Goal: Task Accomplishment & Management: Use online tool/utility

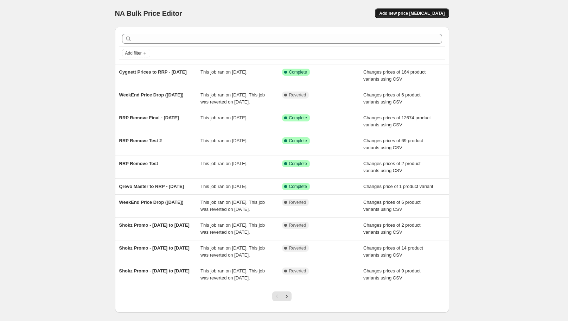
click at [418, 13] on span "Add new price change job" at bounding box center [411, 14] width 65 height 6
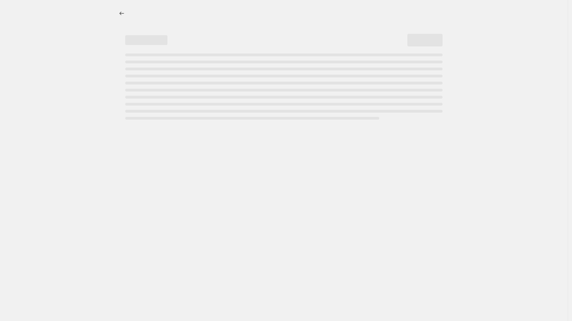
select select "percentage"
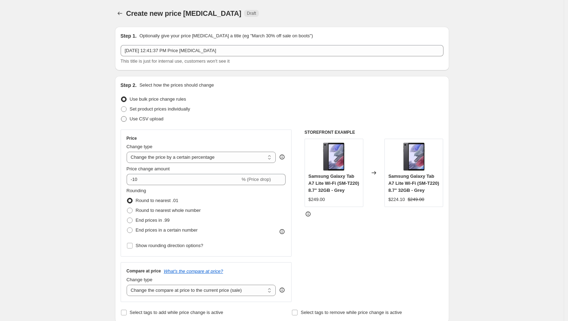
click at [127, 119] on span at bounding box center [124, 119] width 6 height 6
click at [121, 116] on input "Use CSV upload" at bounding box center [121, 116] width 0 height 0
radio input "true"
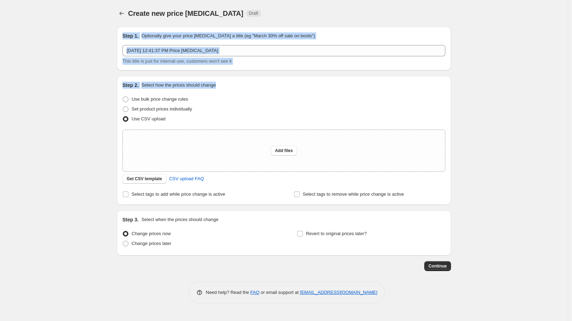
drag, startPoint x: 230, startPoint y: 84, endPoint x: 114, endPoint y: 36, distance: 125.3
click at [114, 36] on div "Step 1. Optionally give your price change job a title (eg "March 30% off sale o…" at bounding box center [281, 146] width 340 height 250
click at [107, 35] on div "Create new price change job. This page is ready Create new price change job Dra…" at bounding box center [283, 160] width 567 height 321
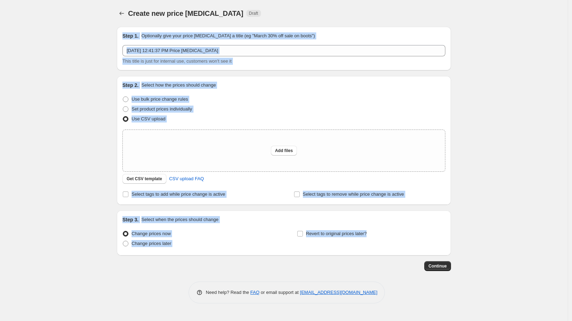
drag, startPoint x: 122, startPoint y: 36, endPoint x: 383, endPoint y: 241, distance: 331.4
click at [383, 241] on div "Step 1. Optionally give your price change job a title (eg "March 30% off sale o…" at bounding box center [281, 146] width 340 height 250
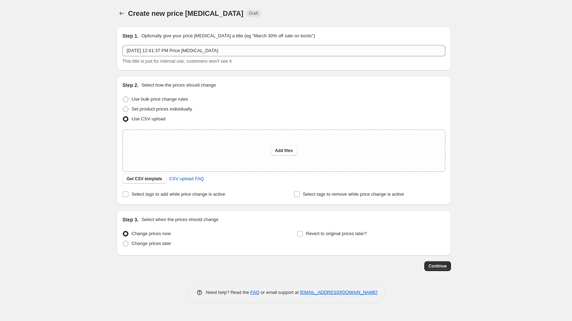
click at [388, 233] on div "Revert to original prices later?" at bounding box center [371, 239] width 148 height 21
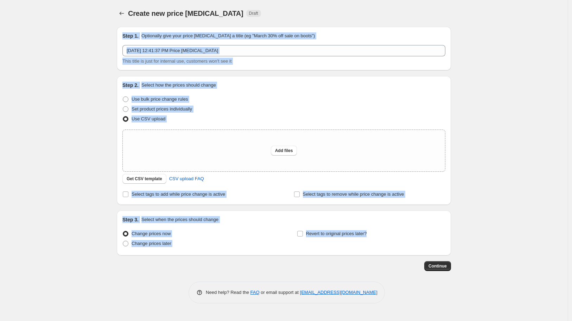
drag, startPoint x: 385, startPoint y: 232, endPoint x: 128, endPoint y: 34, distance: 325.1
click at [127, 34] on div "Step 1. Optionally give your price change job a title (eg "March 30% off sale o…" at bounding box center [281, 146] width 340 height 250
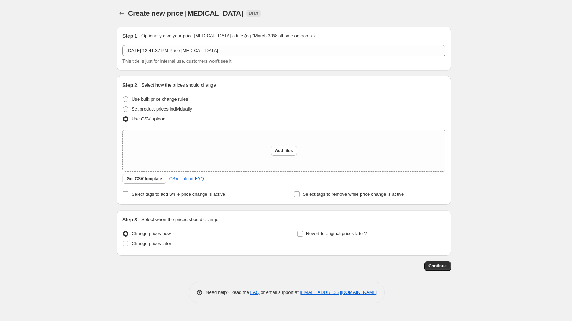
click at [124, 36] on h2 "Step 1." at bounding box center [130, 35] width 16 height 7
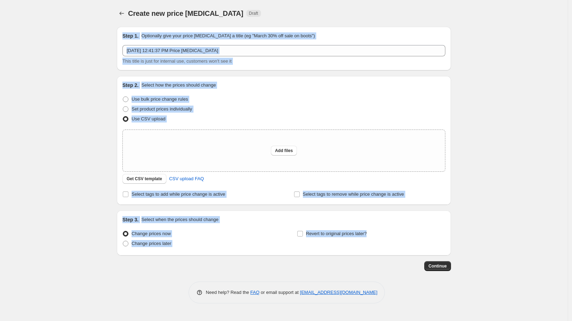
drag, startPoint x: 122, startPoint y: 35, endPoint x: 383, endPoint y: 252, distance: 338.5
click at [383, 252] on div "Step 1. Optionally give your price change job a title (eg "March 30% off sale o…" at bounding box center [281, 146] width 340 height 250
click at [167, 251] on div "Step 3. Select when the prices should change Change prices now Change prices la…" at bounding box center [284, 232] width 334 height 45
drag, startPoint x: 191, startPoint y: 243, endPoint x: 114, endPoint y: 26, distance: 230.1
click at [102, 30] on div "Create new price change job. This page is ready Create new price change job Dra…" at bounding box center [283, 160] width 567 height 321
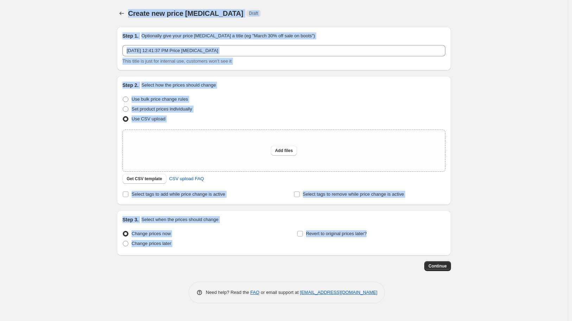
drag, startPoint x: 128, startPoint y: 11, endPoint x: 376, endPoint y: 240, distance: 337.1
click at [376, 240] on div "Create new price change job. This page is ready Create new price change job Dra…" at bounding box center [283, 157] width 351 height 314
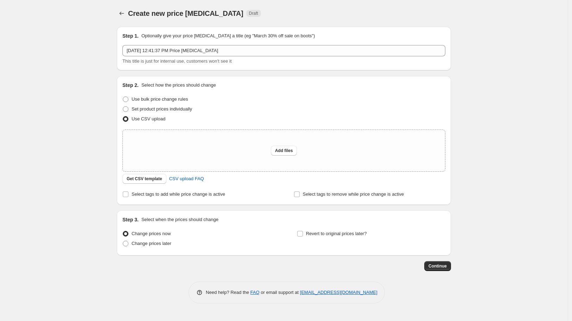
click at [370, 242] on div "Revert to original prices later?" at bounding box center [371, 239] width 148 height 21
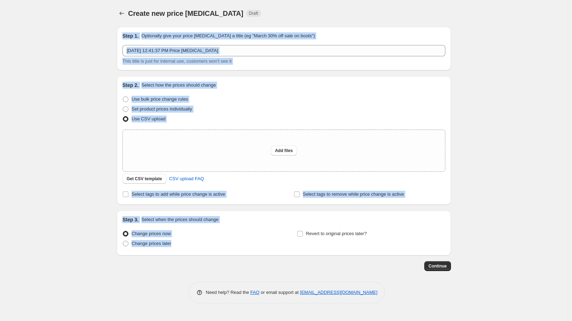
drag, startPoint x: 179, startPoint y: 245, endPoint x: 92, endPoint y: 28, distance: 233.5
click at [92, 28] on div "Create new price change job. This page is ready Create new price change job Dra…" at bounding box center [283, 160] width 567 height 321
click at [123, 34] on h2 "Step 1." at bounding box center [130, 35] width 16 height 7
drag, startPoint x: 123, startPoint y: 34, endPoint x: 373, endPoint y: 241, distance: 324.9
click at [373, 241] on div "Step 1. Optionally give your price change job a title (eg "March 30% off sale o…" at bounding box center [281, 146] width 340 height 250
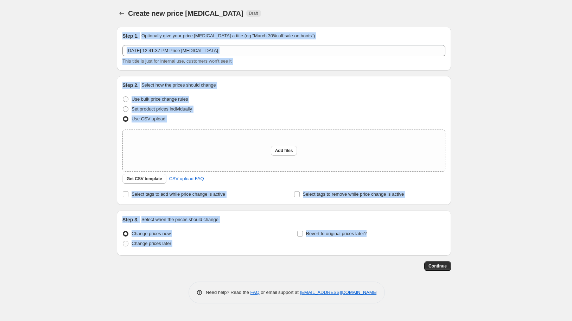
drag, startPoint x: 273, startPoint y: 243, endPoint x: 258, endPoint y: 246, distance: 15.0
click at [272, 244] on div "Change prices now Change prices later Revert to original prices later?" at bounding box center [283, 239] width 323 height 21
click at [177, 249] on div "Change prices now Change prices later" at bounding box center [196, 239] width 148 height 21
drag, startPoint x: 166, startPoint y: 242, endPoint x: 83, endPoint y: 31, distance: 226.6
click at [83, 31] on div "Create new price change job. This page is ready Create new price change job Dra…" at bounding box center [283, 160] width 567 height 321
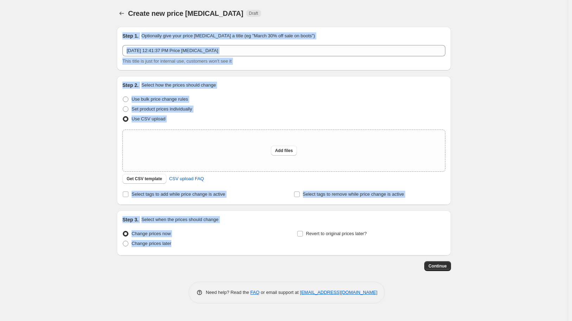
click at [124, 35] on h2 "Step 1." at bounding box center [130, 35] width 16 height 7
drag, startPoint x: 122, startPoint y: 35, endPoint x: 377, endPoint y: 242, distance: 328.2
click at [377, 242] on div "Step 1. Optionally give your price change job a title (eg "March 30% off sale o…" at bounding box center [281, 146] width 340 height 250
click at [247, 248] on div "Change prices now Change prices later" at bounding box center [196, 239] width 148 height 21
drag, startPoint x: 164, startPoint y: 244, endPoint x: 89, endPoint y: 16, distance: 240.2
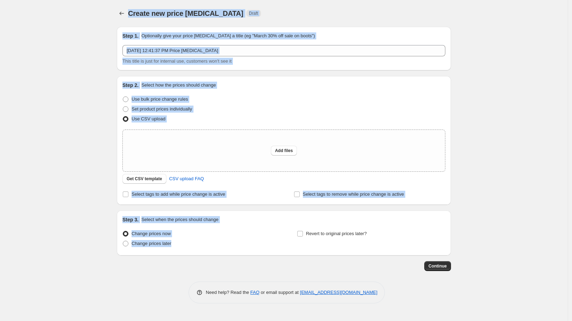
click at [89, 16] on div "Create new price change job. This page is ready Create new price change job Dra…" at bounding box center [283, 160] width 567 height 321
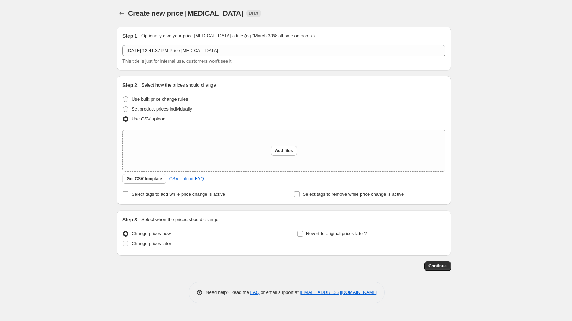
click at [109, 12] on div "Create new price change job. This page is ready Create new price change job Dra…" at bounding box center [283, 157] width 351 height 314
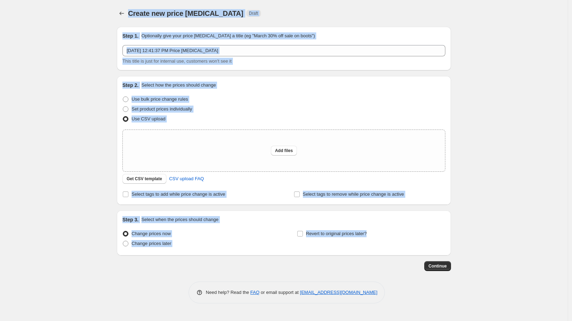
drag, startPoint x: 114, startPoint y: 10, endPoint x: 382, endPoint y: 230, distance: 347.2
click at [382, 230] on div "Create new price change job. This page is ready Create new price change job Dra…" at bounding box center [283, 157] width 351 height 314
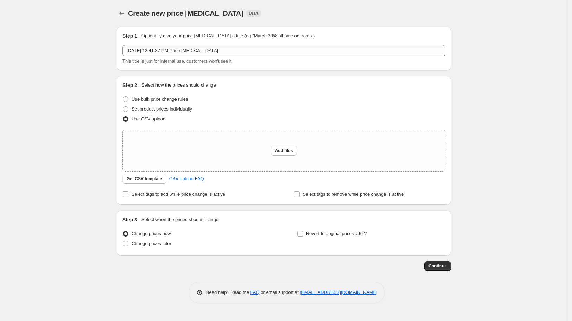
click at [378, 233] on div "Revert to original prices later?" at bounding box center [371, 239] width 148 height 21
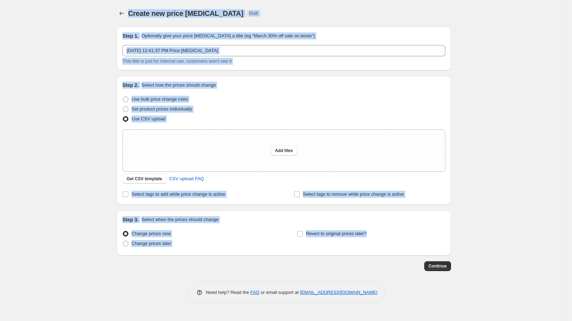
drag, startPoint x: 321, startPoint y: 232, endPoint x: 72, endPoint y: 13, distance: 331.6
click at [72, 13] on div "Create new price change job. This page is ready Create new price change job Dra…" at bounding box center [283, 160] width 567 height 321
click at [83, 33] on div "Create new price change job. This page is ready Create new price change job Dra…" at bounding box center [283, 160] width 567 height 321
drag, startPoint x: 130, startPoint y: 12, endPoint x: 393, endPoint y: 296, distance: 386.9
click at [389, 297] on div "Create new price change job. This page is ready Create new price change job Dra…" at bounding box center [283, 157] width 351 height 314
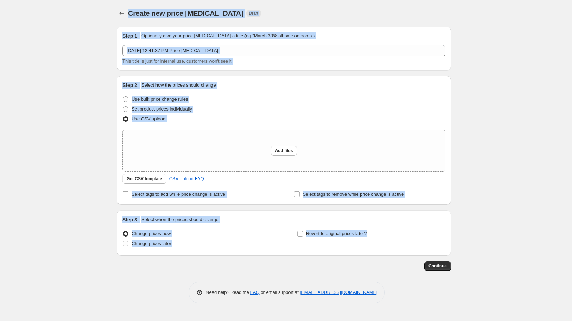
click at [394, 296] on div "Need help? Read the FAQ or email support at support+a57673@northern-apps.com" at bounding box center [286, 292] width 328 height 22
drag, startPoint x: 387, startPoint y: 296, endPoint x: 97, endPoint y: 14, distance: 404.3
click at [97, 14] on div "Create new price change job. This page is ready Create new price change job Dra…" at bounding box center [283, 160] width 567 height 321
click at [129, 13] on span "Create new price change job" at bounding box center [185, 13] width 115 height 8
drag, startPoint x: 129, startPoint y: 13, endPoint x: 392, endPoint y: 284, distance: 377.9
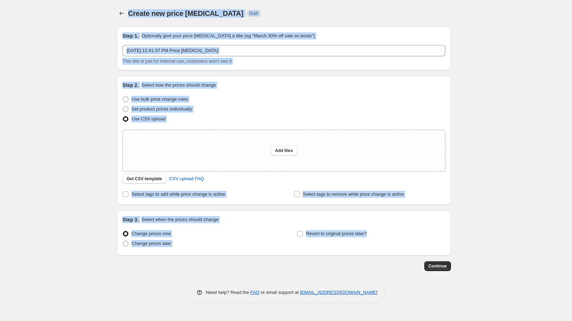
click at [392, 284] on div "Create new price change job. This page is ready Create new price change job Dra…" at bounding box center [283, 157] width 351 height 314
click at [391, 289] on div "Need help? Read the FAQ or email support at support+a57673@northern-apps.com" at bounding box center [286, 292] width 328 height 22
drag, startPoint x: 381, startPoint y: 295, endPoint x: 128, endPoint y: 15, distance: 378.1
click at [128, 15] on div "Create new price change job. This page is ready Create new price change job Dra…" at bounding box center [283, 157] width 351 height 314
click at [130, 12] on span "Create new price change job" at bounding box center [185, 13] width 115 height 8
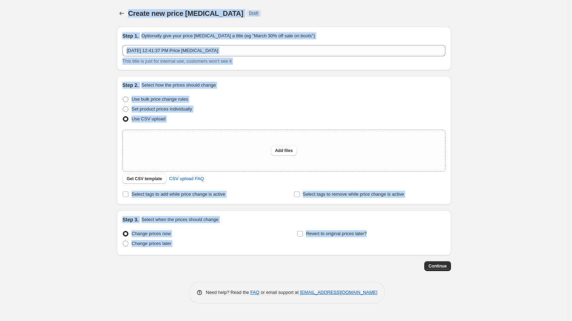
drag, startPoint x: 128, startPoint y: 12, endPoint x: 403, endPoint y: 298, distance: 396.9
click at [403, 298] on div "Create new price change job. This page is ready Create new price change job Dra…" at bounding box center [283, 157] width 351 height 314
click at [403, 297] on div "Need help? Read the FAQ or email support at support+a57673@northern-apps.com" at bounding box center [286, 292] width 328 height 22
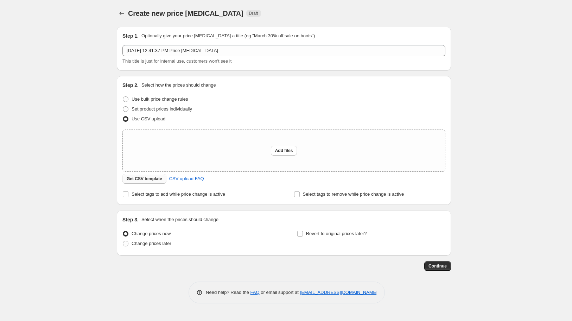
click at [147, 181] on span "Get CSV template" at bounding box center [145, 179] width 36 height 6
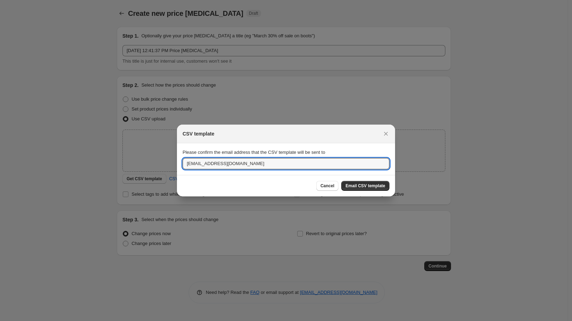
drag, startPoint x: 202, startPoint y: 165, endPoint x: 160, endPoint y: 164, distance: 42.5
click at [160, 320] on div "CSV template Please confirm the email address that the CSV template will be sen…" at bounding box center [286, 321] width 572 height 0
type input "sarthak.sachdeva@horizonstore.com.au"
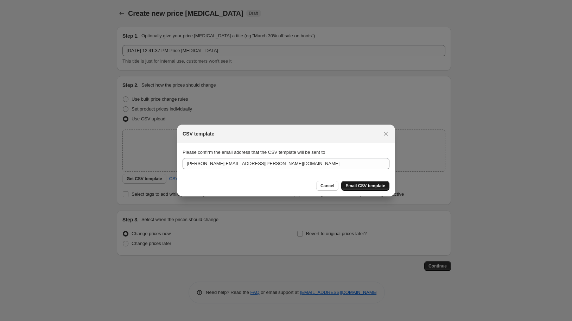
click at [367, 186] on span "Email CSV template" at bounding box center [365, 186] width 40 height 6
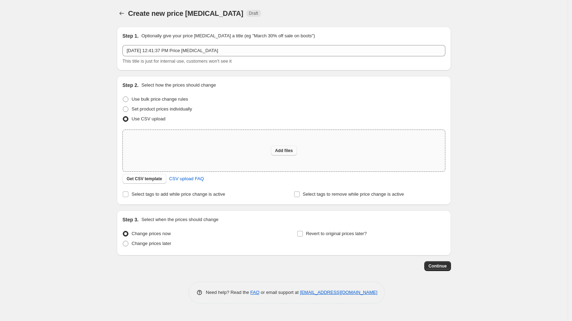
click at [283, 151] on span "Add files" at bounding box center [284, 151] width 18 height 6
type input "C:\fakepath\SHOKZ-FATHERS-2025.csv"
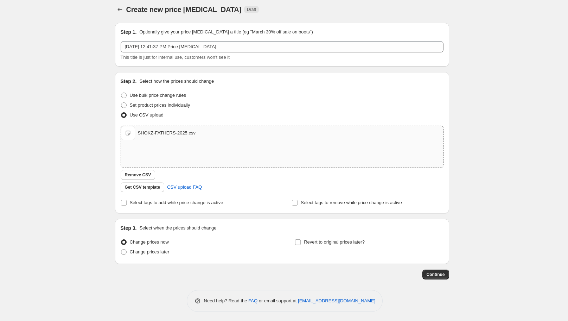
scroll to position [5, 0]
click at [127, 250] on span at bounding box center [124, 251] width 6 height 6
click at [121, 248] on input "Change prices later" at bounding box center [121, 248] width 0 height 0
radio input "true"
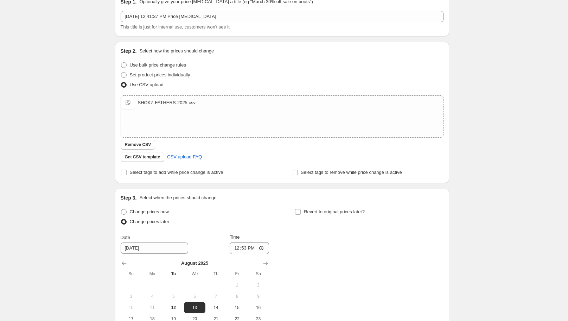
scroll to position [0, 0]
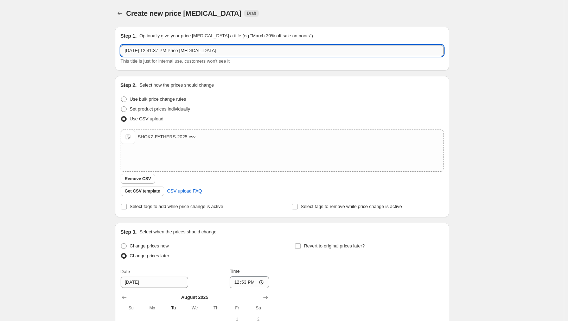
click at [225, 50] on input "Aug 12, 2025, 12:41:37 PM Price change job" at bounding box center [282, 50] width 323 height 11
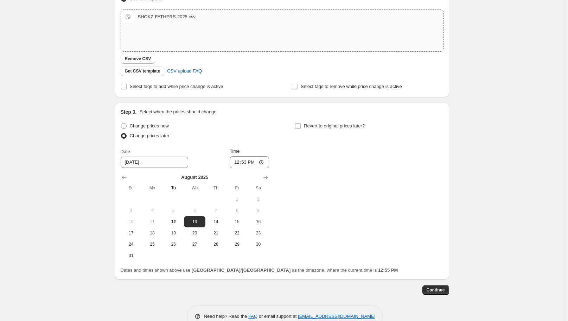
scroll to position [136, 0]
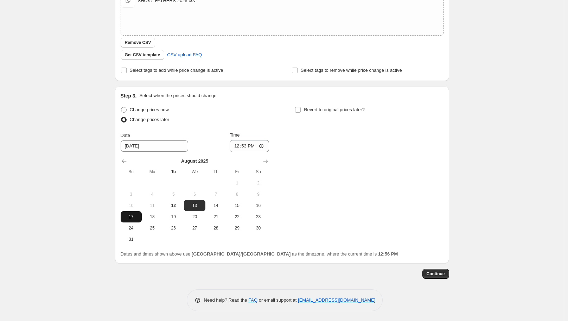
type input "Shokz Scanback - 18 Aug to 7 Sep 2025"
click at [138, 218] on span "17" at bounding box center [130, 217] width 15 height 6
type input "8/17/2025"
click at [247, 142] on input "12:53" at bounding box center [249, 146] width 39 height 12
click at [254, 145] on input "12:53" at bounding box center [249, 146] width 39 height 12
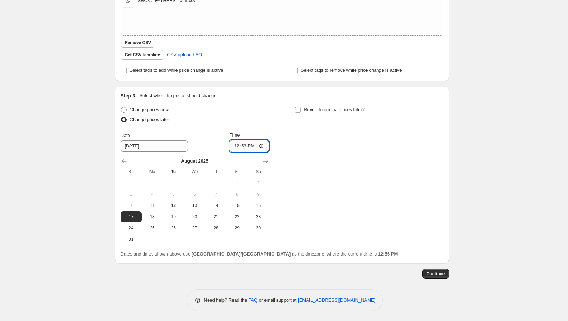
click at [264, 146] on input "12:53" at bounding box center [249, 146] width 39 height 12
click at [307, 175] on div "Change prices now Change prices later Date 8/17/2025 Time 19:30 August 2025 Su …" at bounding box center [282, 175] width 323 height 140
click at [258, 146] on input "19:30" at bounding box center [249, 146] width 39 height 12
click at [269, 145] on input "19:30" at bounding box center [249, 146] width 39 height 12
click at [265, 145] on input "19:30" at bounding box center [249, 146] width 39 height 12
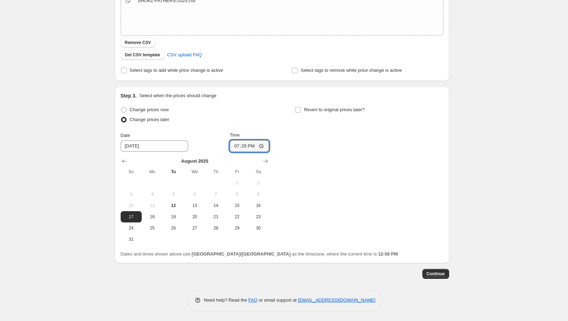
type input "19:29"
click at [307, 172] on div "Change prices now Change prices later Date 8/17/2025 Time 19:29 August 2025 Su …" at bounding box center [282, 175] width 323 height 140
click at [316, 172] on div "Change prices now Change prices later Date 8/17/2025 Time 19:29 August 2025 Su …" at bounding box center [282, 175] width 323 height 140
click at [298, 108] on input "Revert to original prices later?" at bounding box center [298, 110] width 6 height 6
checkbox input "true"
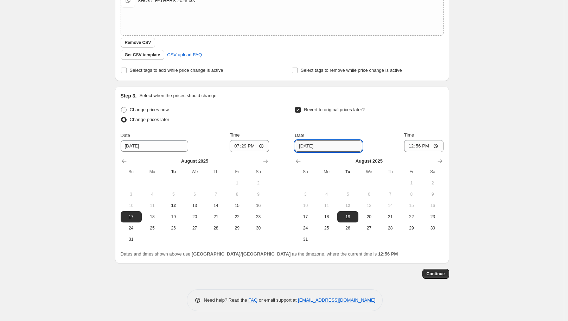
click at [317, 146] on input "8/19/2025" at bounding box center [329, 145] width 68 height 11
click at [330, 148] on input "8/19/2025" at bounding box center [329, 145] width 68 height 11
click at [437, 160] on button "Show next month, September 2025" at bounding box center [440, 161] width 10 height 10
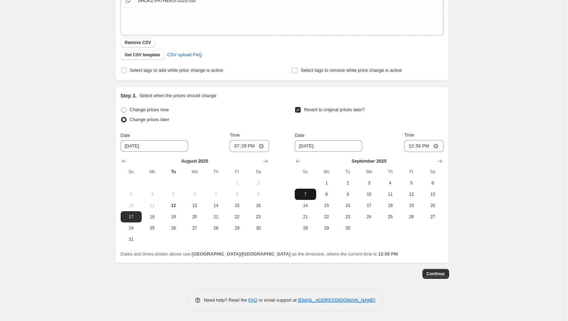
click at [305, 192] on span "7" at bounding box center [304, 194] width 15 height 6
type input "9/7/2025"
click at [431, 145] on input "12:56" at bounding box center [423, 146] width 39 height 12
click at [437, 145] on input "12:56" at bounding box center [423, 146] width 39 height 12
type input "19:29"
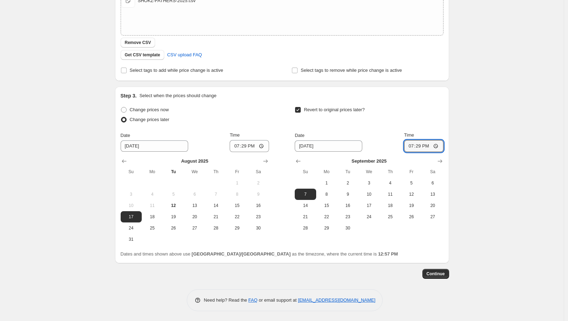
click at [483, 146] on div "Create new price change job. This page is ready Create new price change job Dra…" at bounding box center [282, 92] width 564 height 457
click at [431, 271] on span "Continue" at bounding box center [435, 274] width 18 height 6
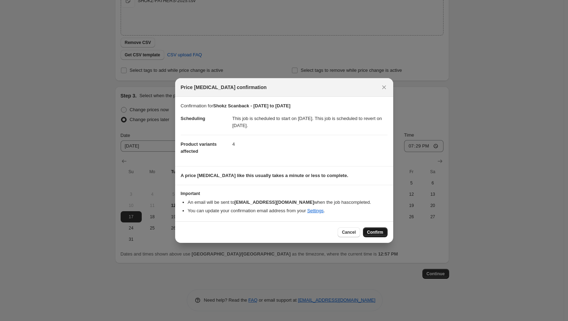
click at [378, 231] on span "Confirm" at bounding box center [375, 232] width 16 height 6
